Goal: Task Accomplishment & Management: Complete application form

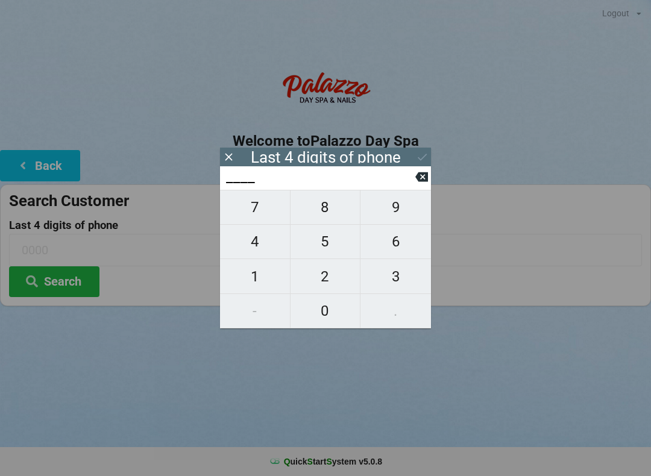
click at [400, 289] on span "3" at bounding box center [396, 276] width 71 height 25
type input "3___"
click at [262, 250] on span "4" at bounding box center [255, 241] width 70 height 25
type input "34__"
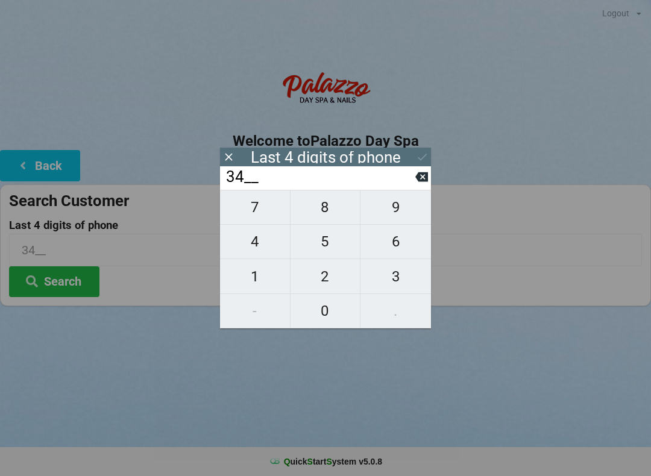
click at [420, 185] on button at bounding box center [421, 177] width 13 height 16
click at [420, 183] on icon at bounding box center [421, 177] width 13 height 13
type input "____"
click at [328, 244] on span "5" at bounding box center [326, 241] width 70 height 25
type input "5___"
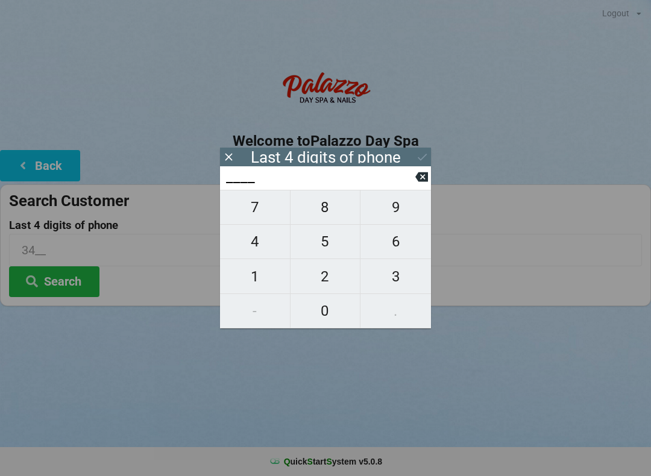
type input "5___"
click at [409, 216] on span "9" at bounding box center [396, 207] width 71 height 25
type input "59__"
click at [264, 247] on span "4" at bounding box center [255, 241] width 70 height 25
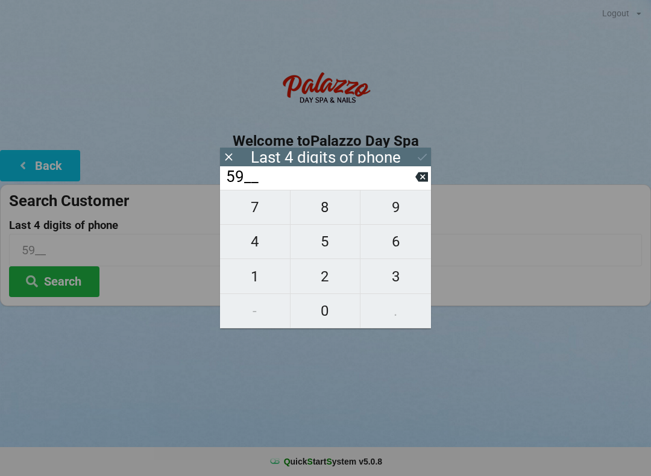
type input "594_"
click at [392, 215] on span "9" at bounding box center [396, 207] width 71 height 25
type input "5949"
